Goal: Task Accomplishment & Management: Complete application form

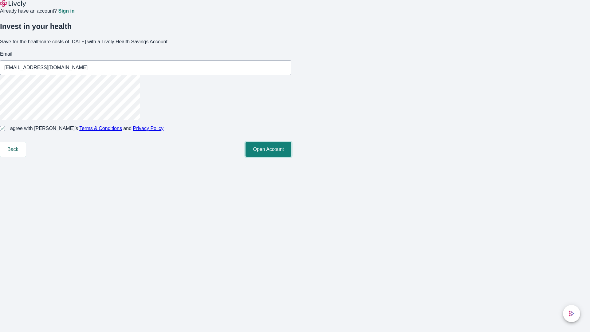
click at [291, 157] on button "Open Account" at bounding box center [268, 149] width 46 height 15
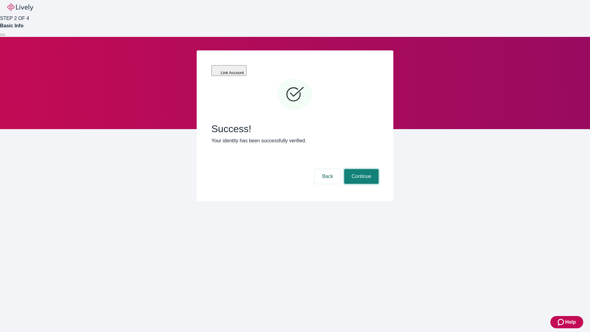
click at [360, 169] on button "Continue" at bounding box center [361, 176] width 34 height 15
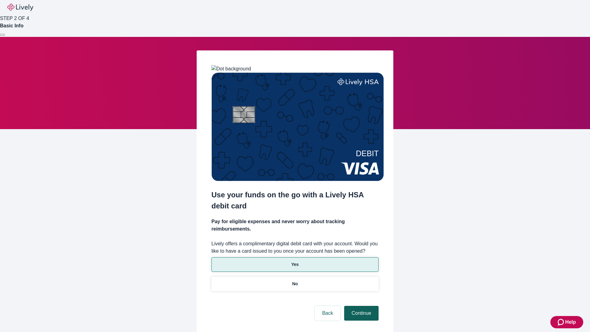
click at [294, 280] on p "No" at bounding box center [295, 283] width 6 height 6
click at [360, 306] on button "Continue" at bounding box center [361, 313] width 34 height 15
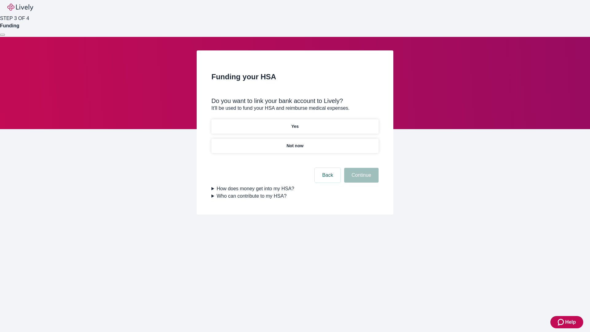
click at [294, 123] on p "Yes" at bounding box center [294, 126] width 7 height 6
click at [360, 168] on button "Continue" at bounding box center [361, 175] width 34 height 15
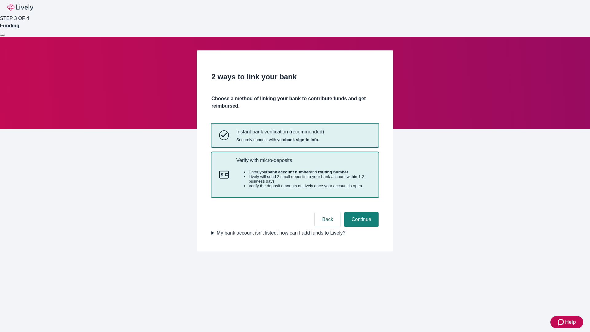
click at [303, 163] on p "Verify with micro-deposits" at bounding box center [303, 160] width 134 height 6
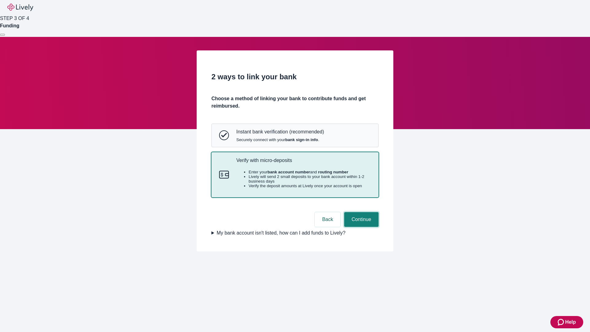
click at [360, 227] on button "Continue" at bounding box center [361, 219] width 34 height 15
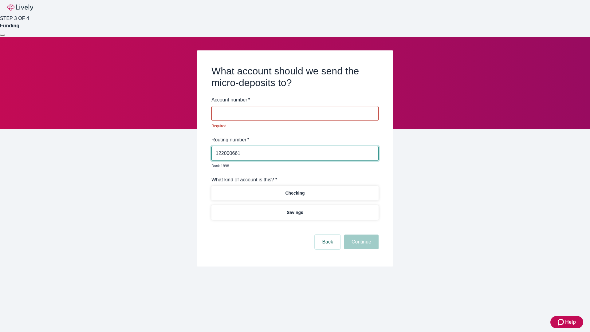
type input "122000661"
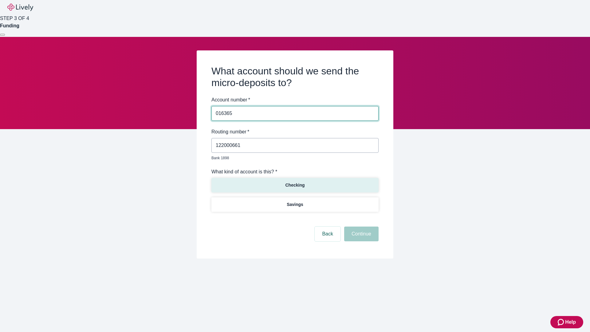
type input "016365"
click at [294, 182] on p "Checking" at bounding box center [294, 185] width 19 height 6
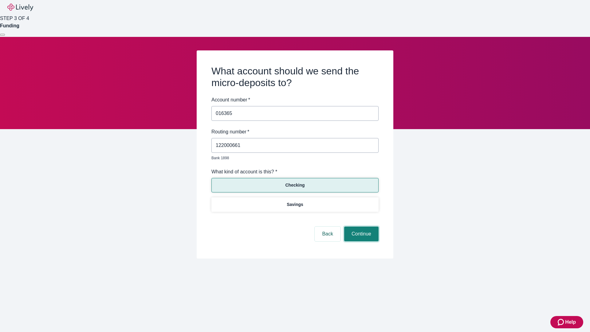
click at [360, 227] on button "Continue" at bounding box center [361, 233] width 34 height 15
